Goal: Task Accomplishment & Management: Manage account settings

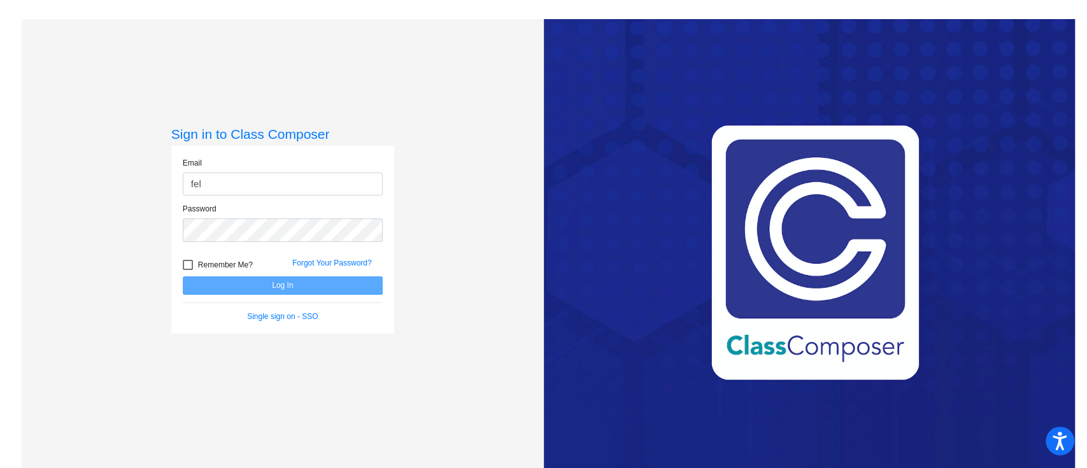
type input "[EMAIL_ADDRESS][DOMAIN_NAME]"
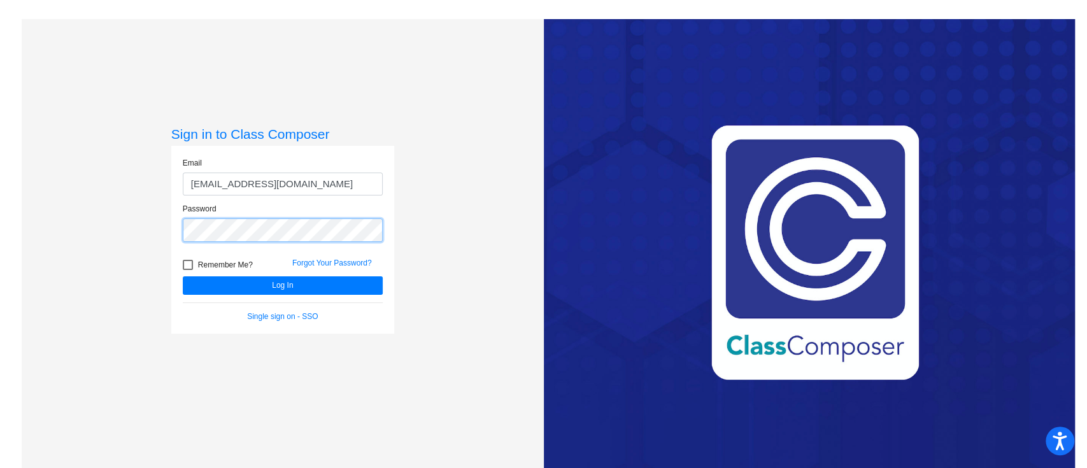
click at [183, 276] on button "Log In" at bounding box center [283, 285] width 200 height 18
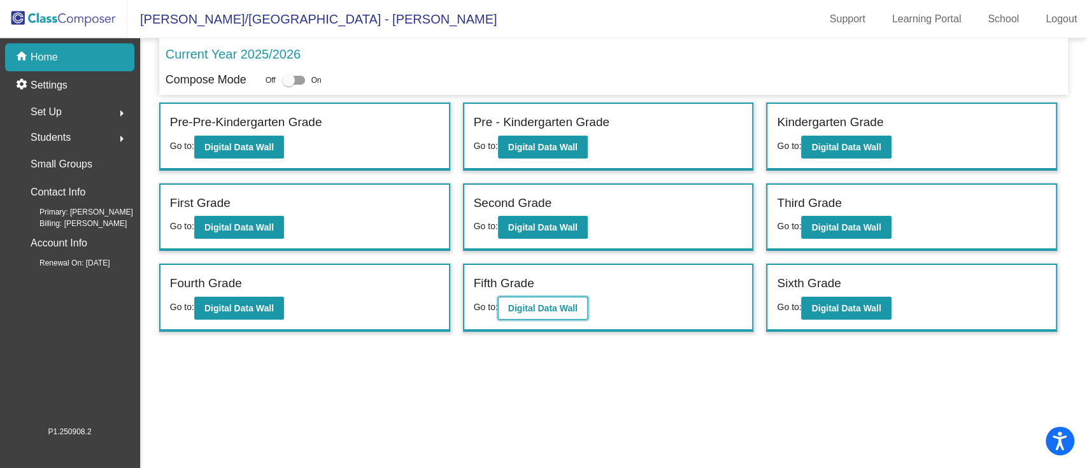
click at [510, 307] on b "Digital Data Wall" at bounding box center [542, 308] width 69 height 10
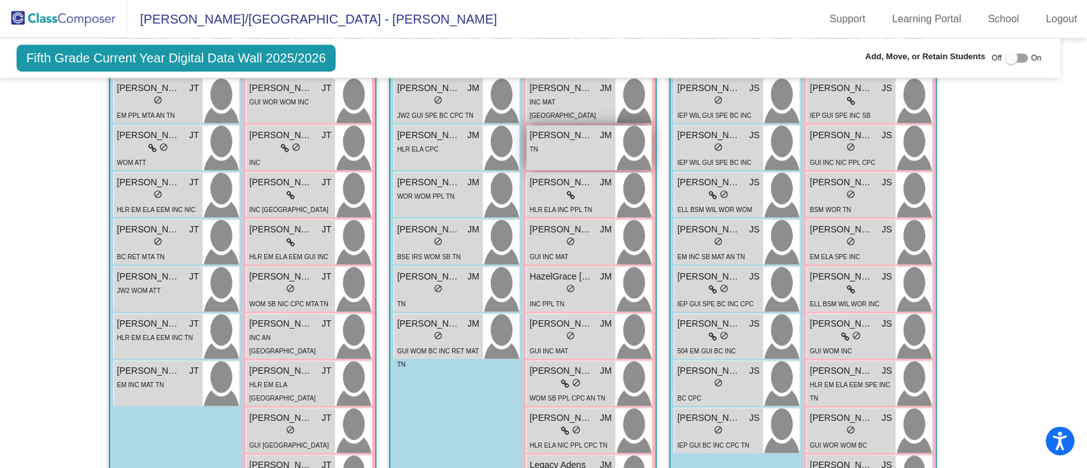
scroll to position [1198, 15]
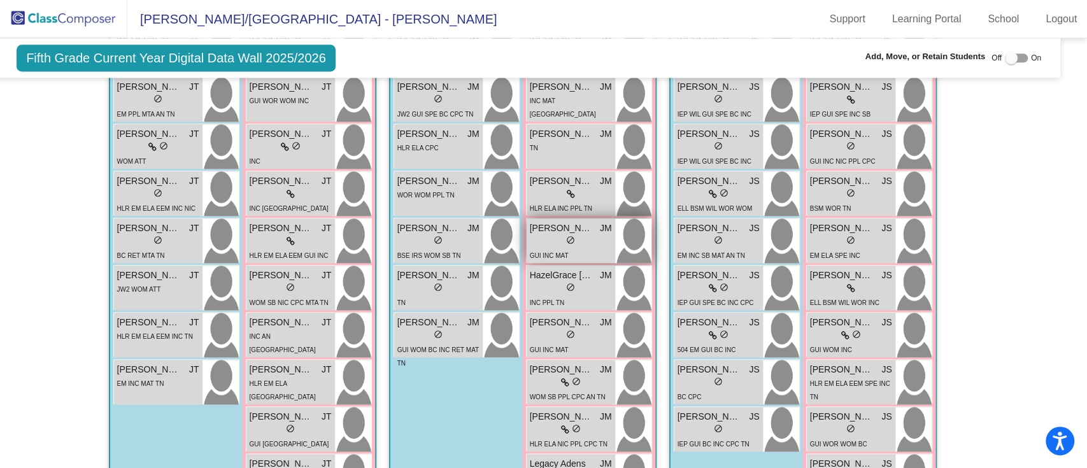
click at [581, 237] on div "lock do_not_disturb_alt" at bounding box center [571, 241] width 82 height 13
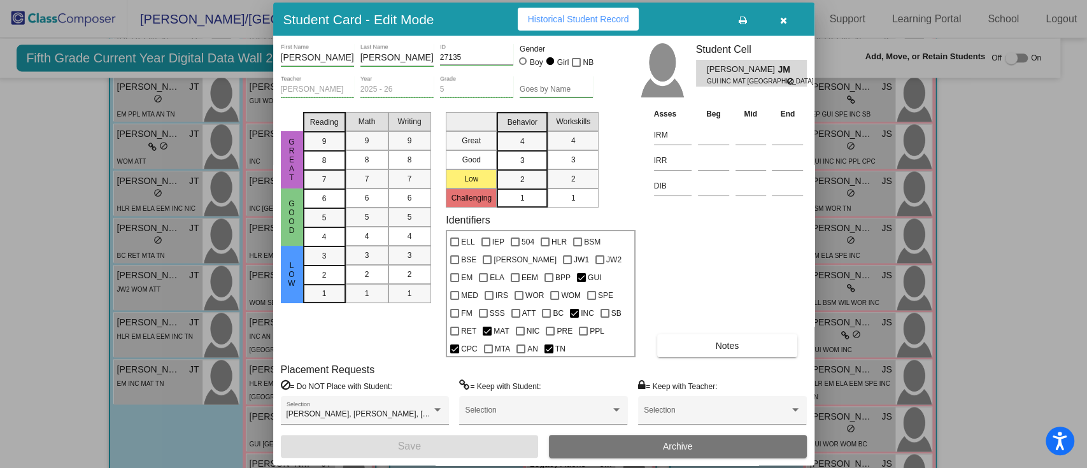
click at [697, 451] on button "Archive" at bounding box center [678, 446] width 258 height 23
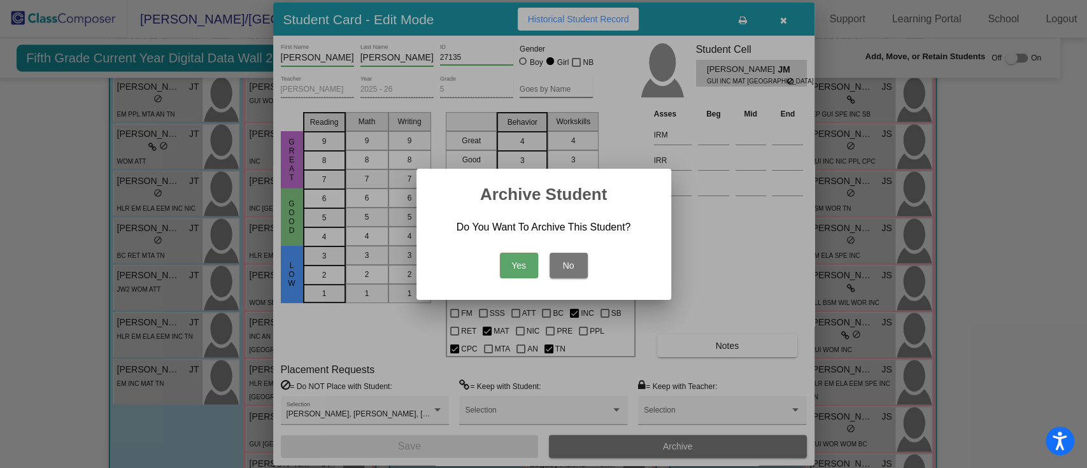
click at [511, 278] on div "Yes No" at bounding box center [544, 262] width 224 height 45
click at [510, 269] on button "Yes" at bounding box center [519, 265] width 38 height 25
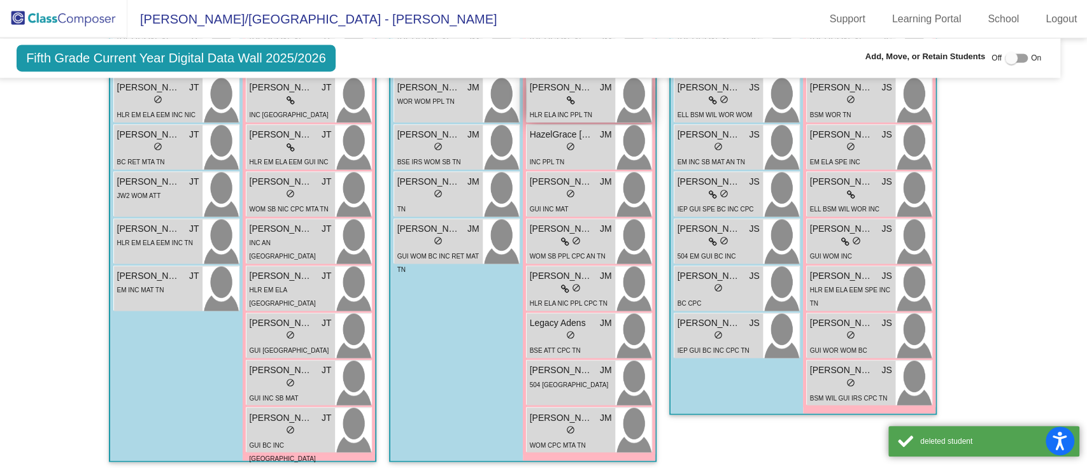
scroll to position [1296, 13]
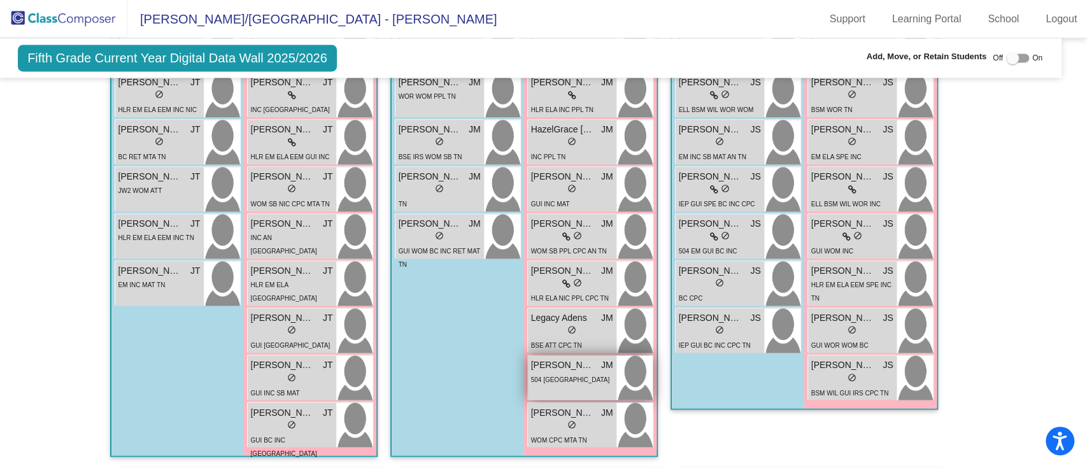
click at [579, 379] on div "504 [GEOGRAPHIC_DATA]" at bounding box center [572, 378] width 82 height 13
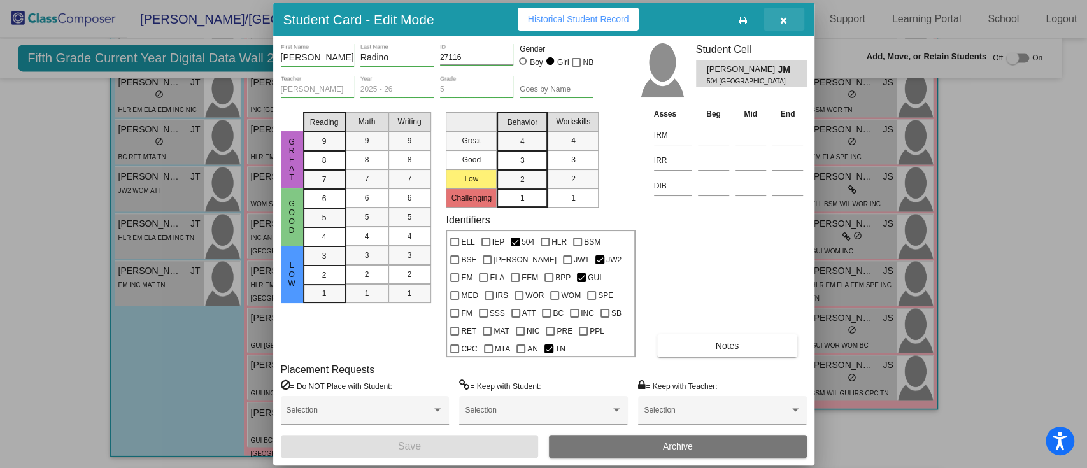
click at [784, 20] on icon "button" at bounding box center [783, 20] width 7 height 9
